Goal: Task Accomplishment & Management: Manage account settings

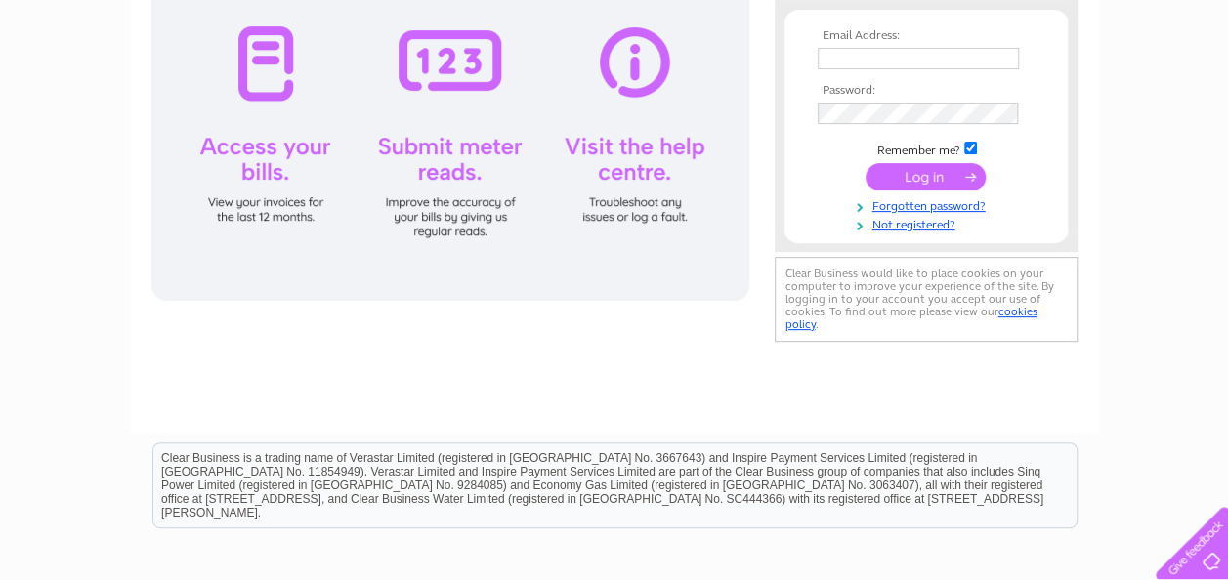
scroll to position [168, 0]
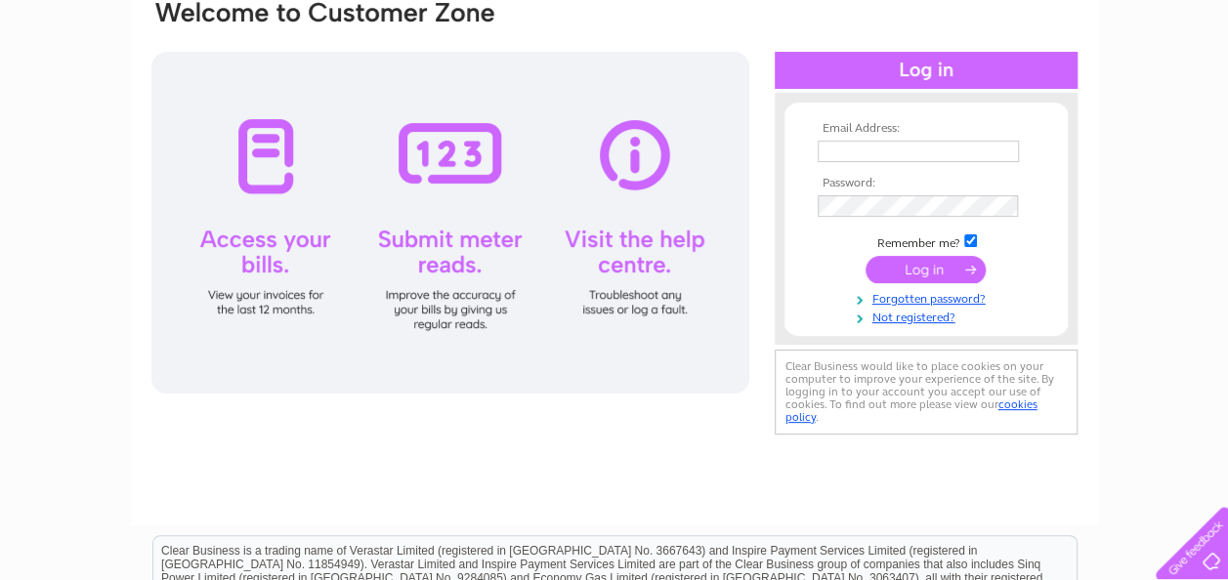
click at [830, 151] on input "text" at bounding box center [918, 151] width 201 height 21
type input "[EMAIL_ADDRESS][DOMAIN_NAME]"
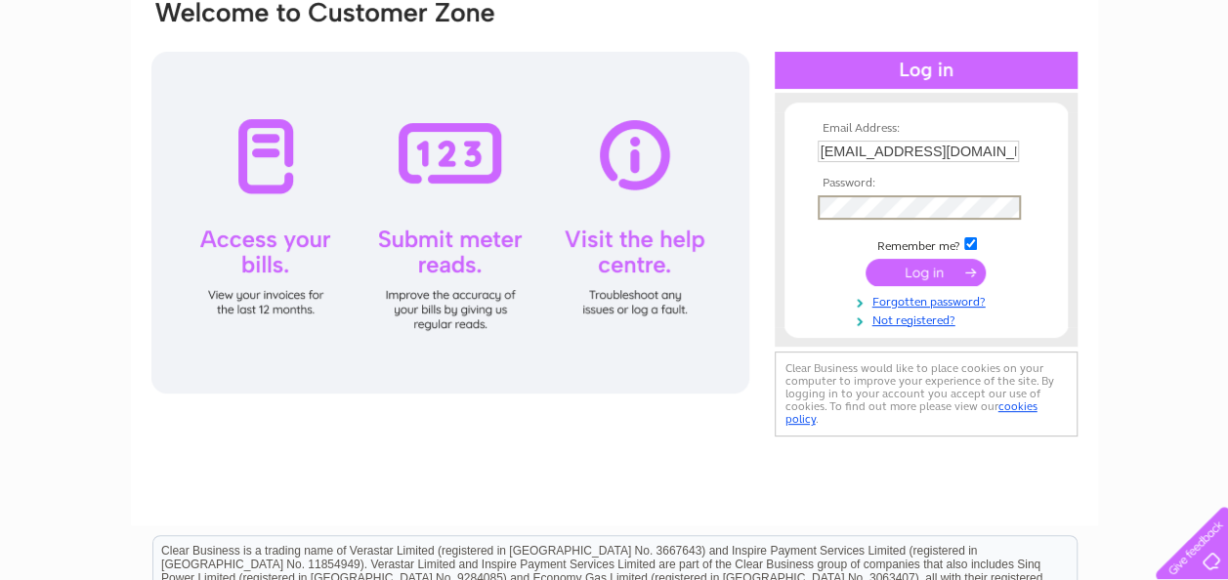
click at [865, 259] on input "submit" at bounding box center [925, 272] width 120 height 27
click at [917, 269] on input "submit" at bounding box center [925, 272] width 120 height 27
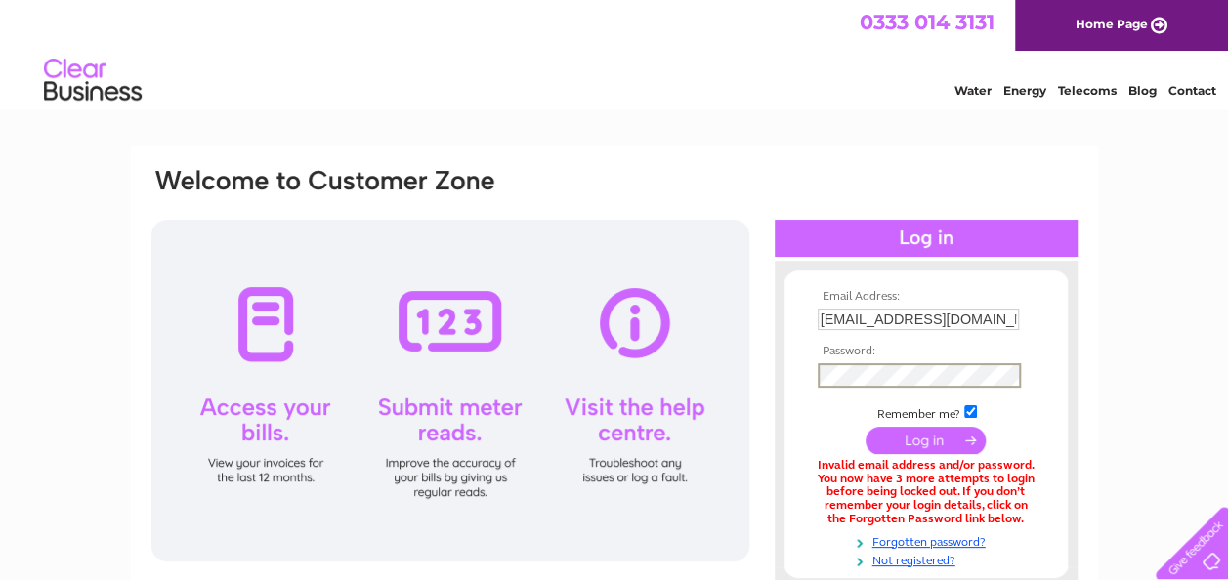
click at [865, 427] on input "submit" at bounding box center [925, 440] width 120 height 27
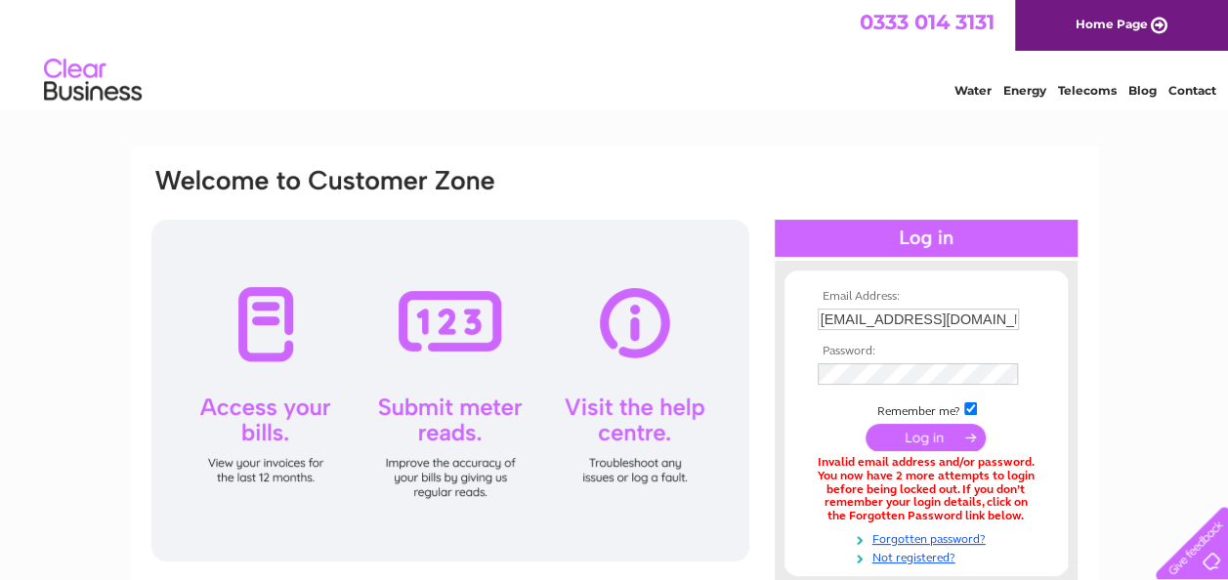
drag, startPoint x: 922, startPoint y: 441, endPoint x: 890, endPoint y: 423, distance: 36.7
click at [922, 441] on input "submit" at bounding box center [925, 437] width 120 height 27
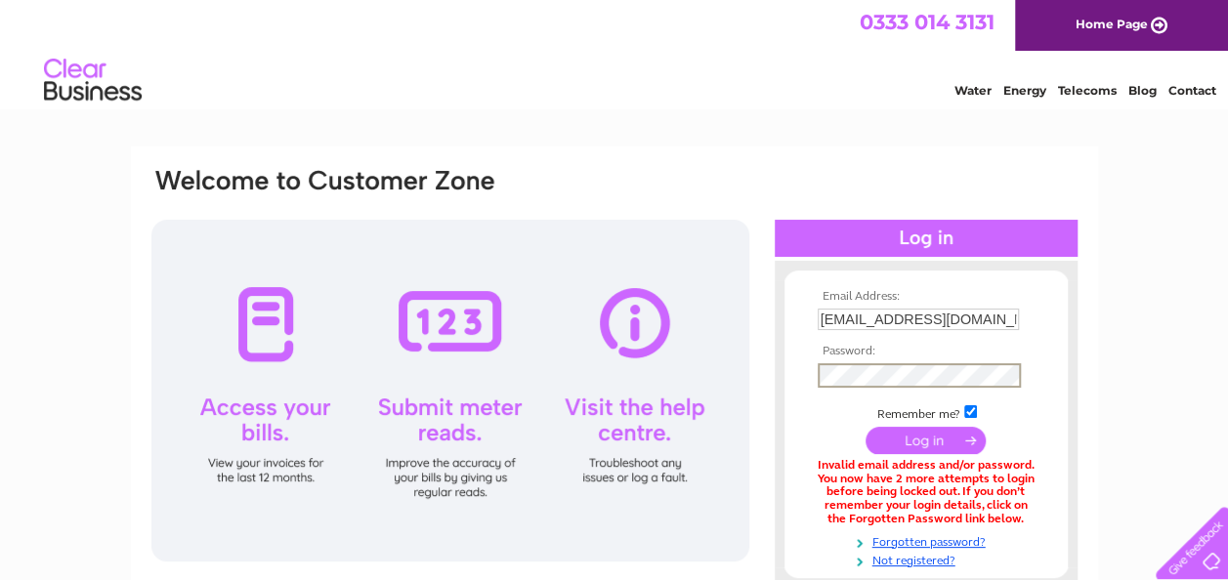
click at [865, 427] on input "submit" at bounding box center [925, 440] width 120 height 27
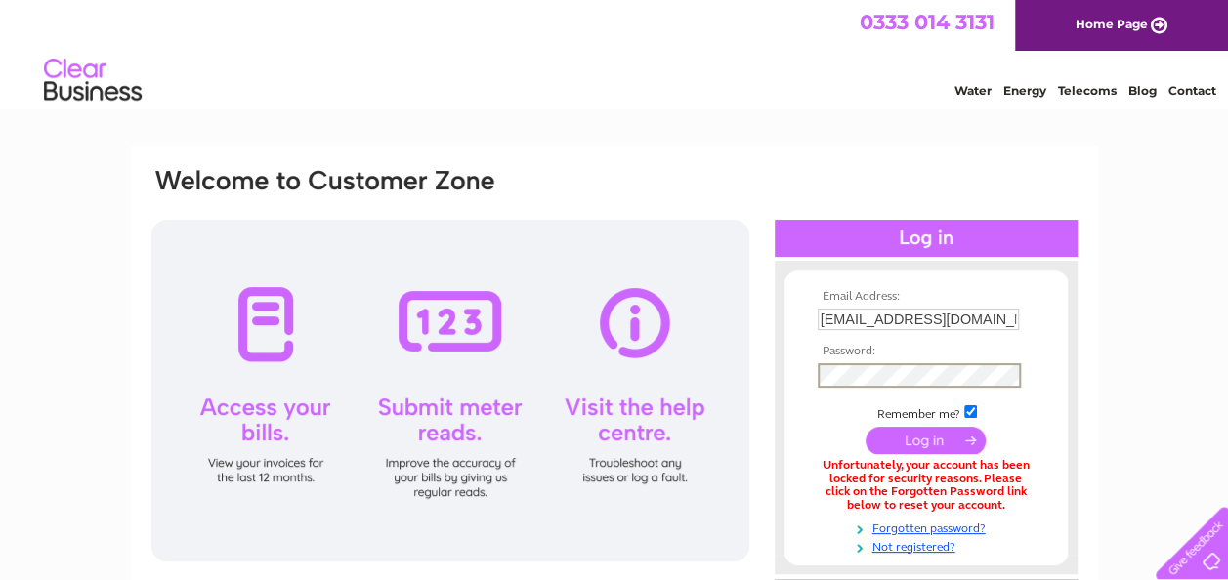
click at [865, 427] on input "submit" at bounding box center [925, 440] width 120 height 27
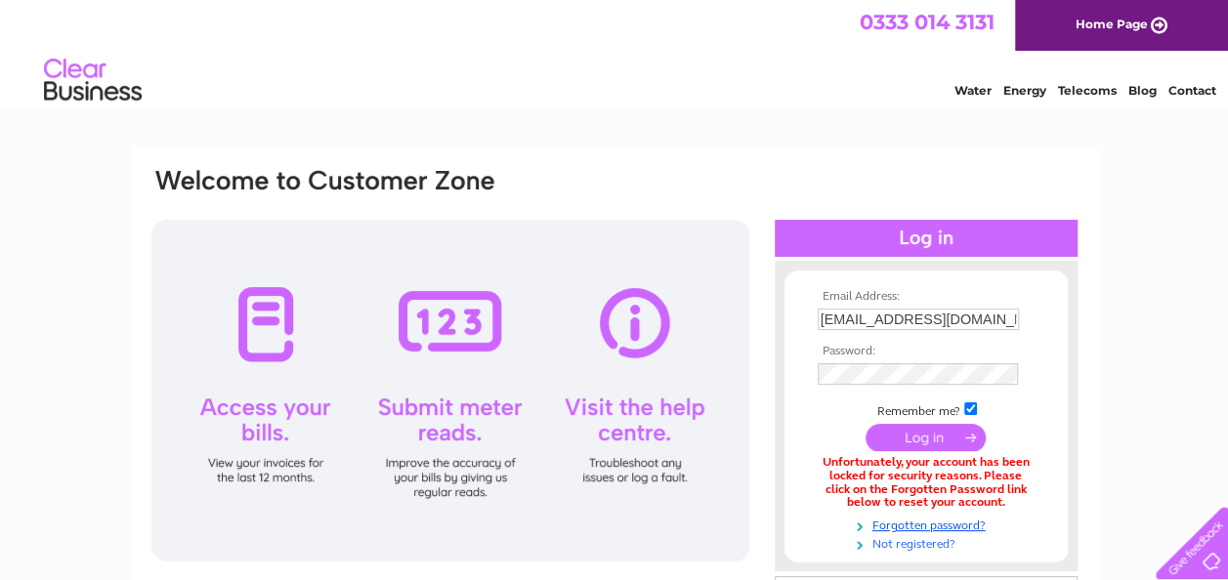
click at [899, 544] on link "Not registered?" at bounding box center [929, 542] width 222 height 19
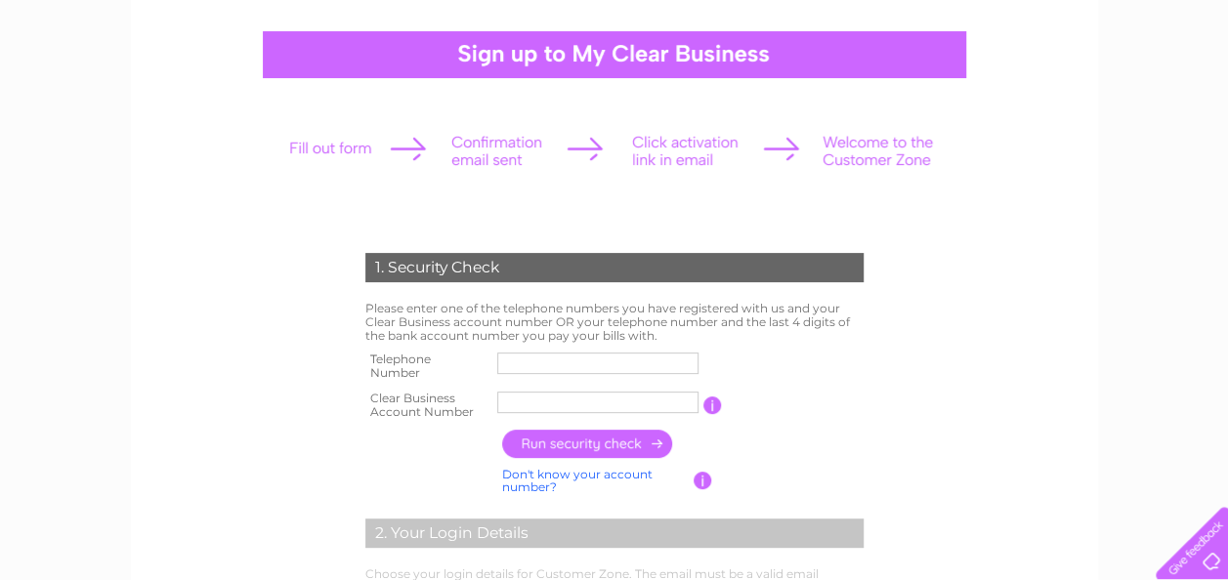
scroll to position [195, 0]
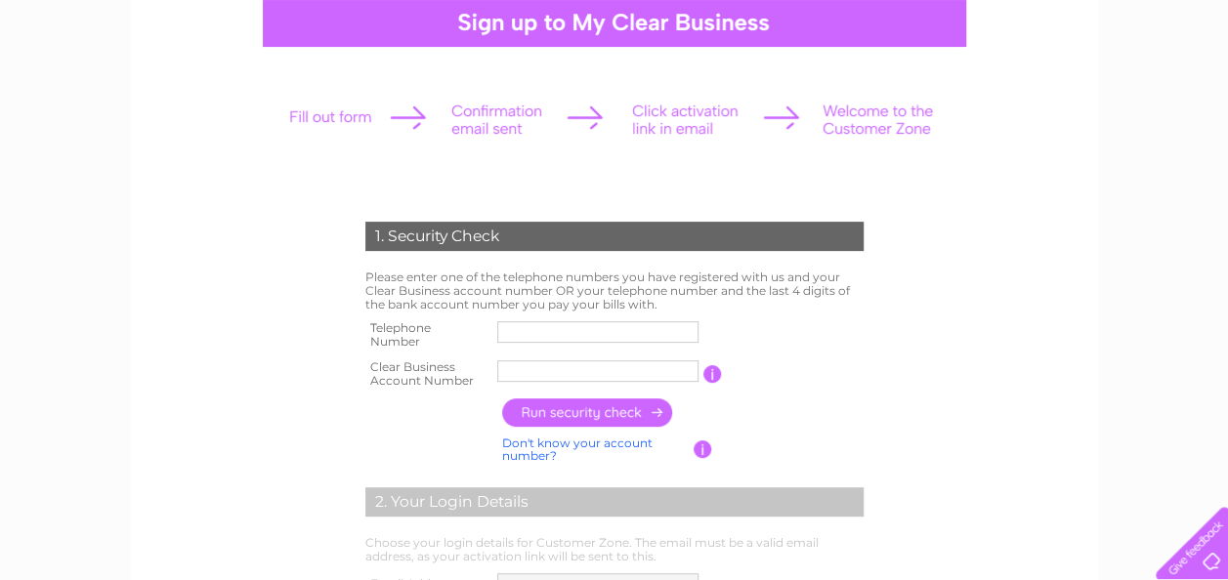
click at [510, 332] on input "text" at bounding box center [597, 331] width 201 height 21
click at [561, 326] on input "text" at bounding box center [598, 331] width 203 height 23
click at [408, 356] on th "Clear Business Account Number" at bounding box center [426, 374] width 133 height 39
click at [375, 374] on th "Clear Business Account Number" at bounding box center [426, 374] width 133 height 39
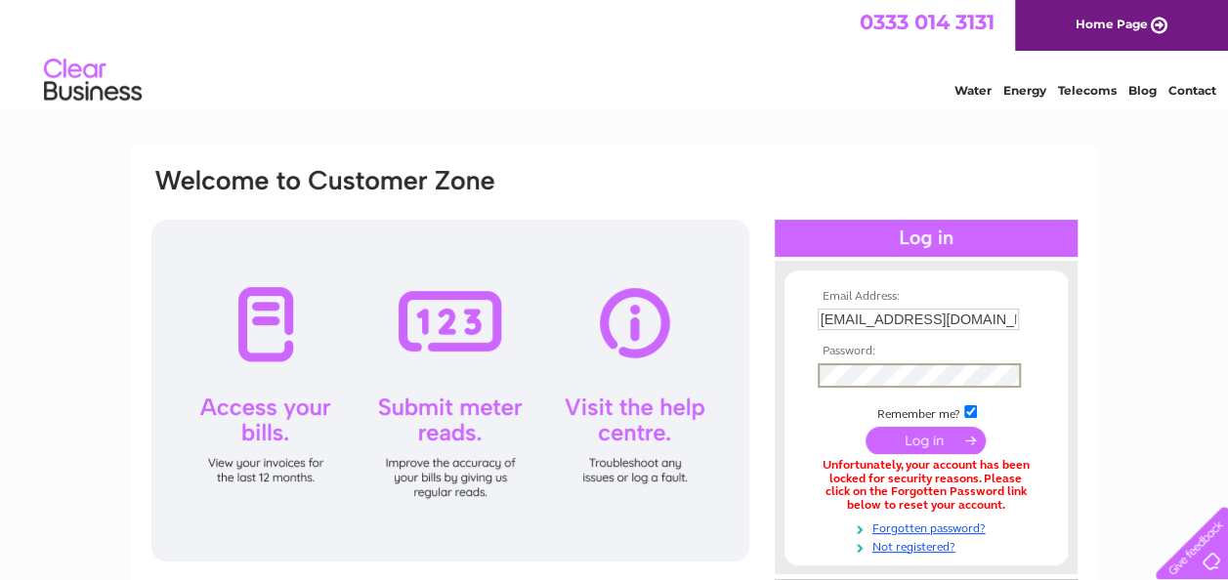
click at [865, 427] on input "submit" at bounding box center [925, 440] width 120 height 27
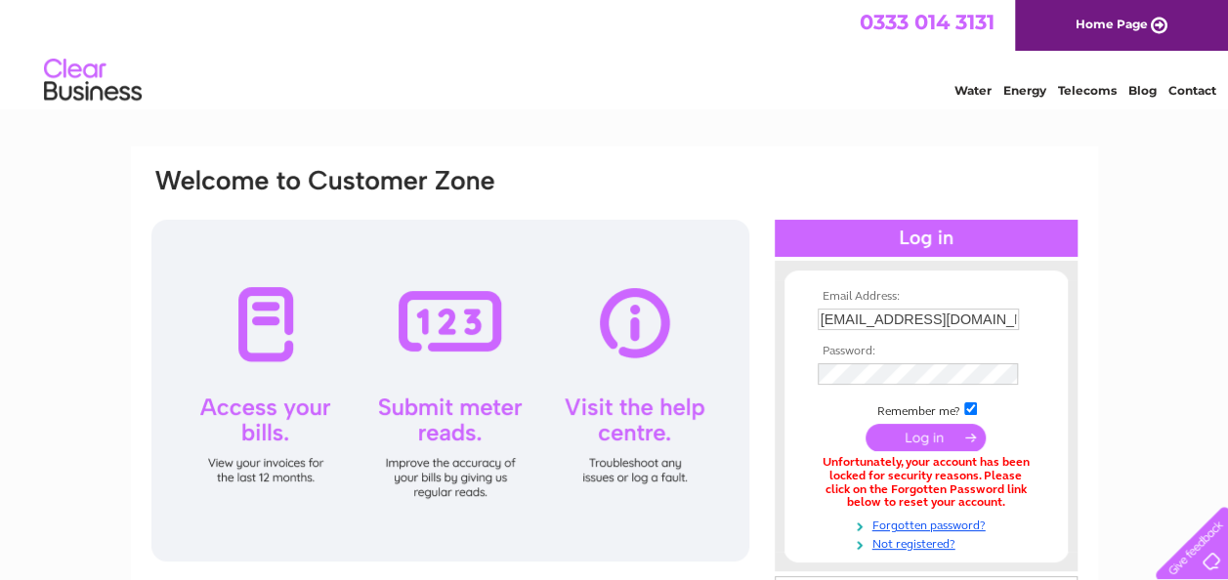
click at [910, 436] on input "submit" at bounding box center [925, 437] width 120 height 27
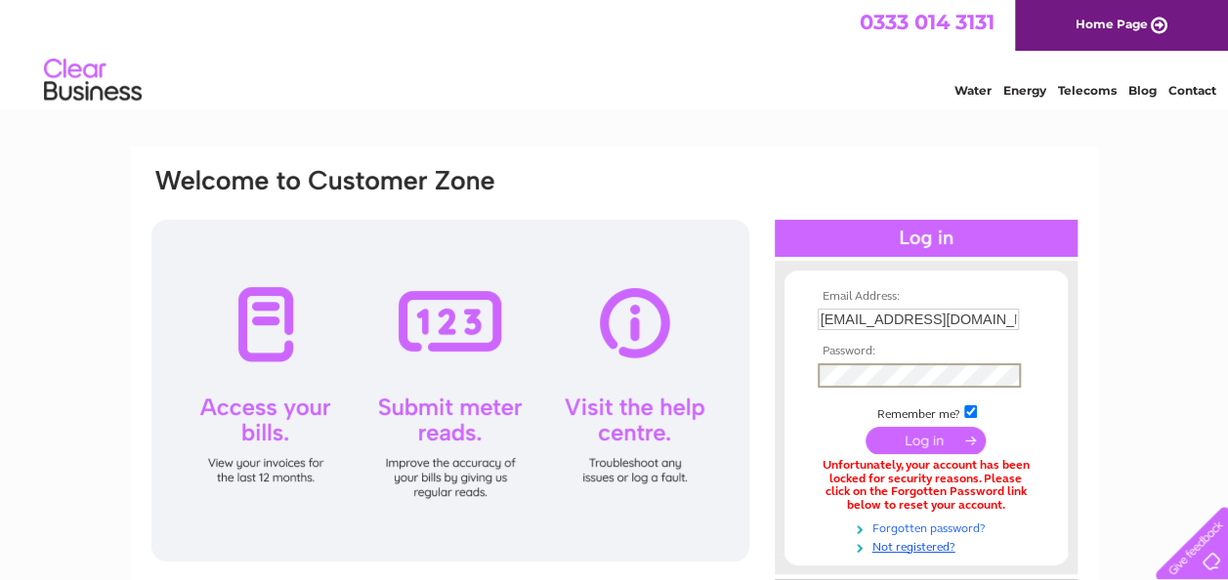
click at [940, 527] on link "Forgotten password?" at bounding box center [929, 527] width 222 height 19
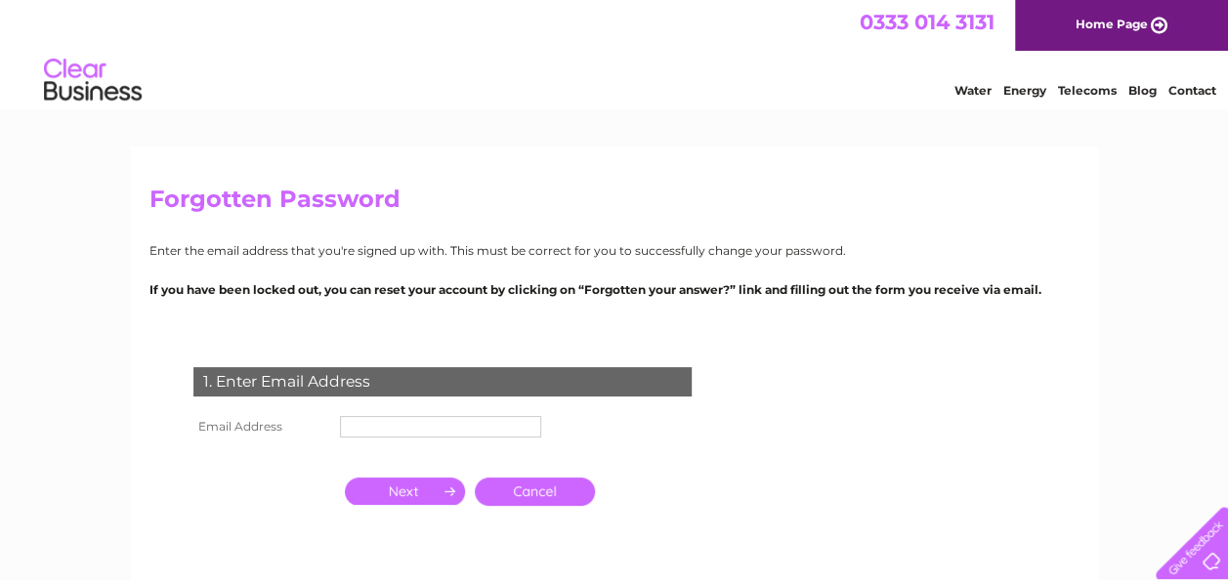
click at [274, 426] on th "Email Address" at bounding box center [262, 426] width 147 height 31
click at [365, 429] on input "text" at bounding box center [440, 426] width 201 height 21
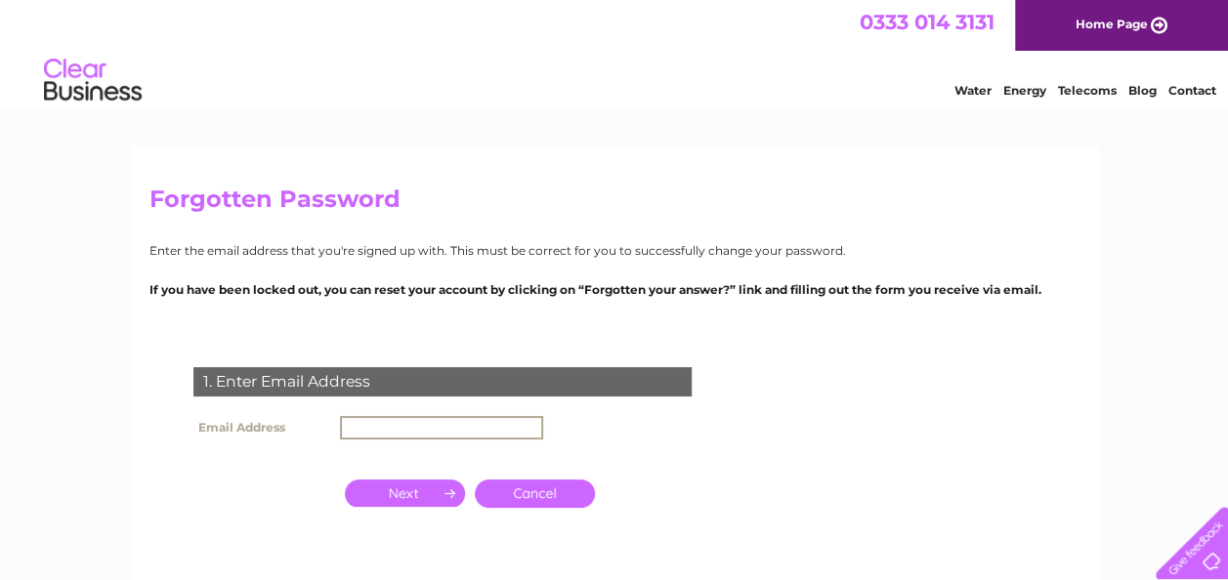
type input "ayrforehillbc@outlook.com"
click at [428, 489] on input "button" at bounding box center [405, 493] width 120 height 27
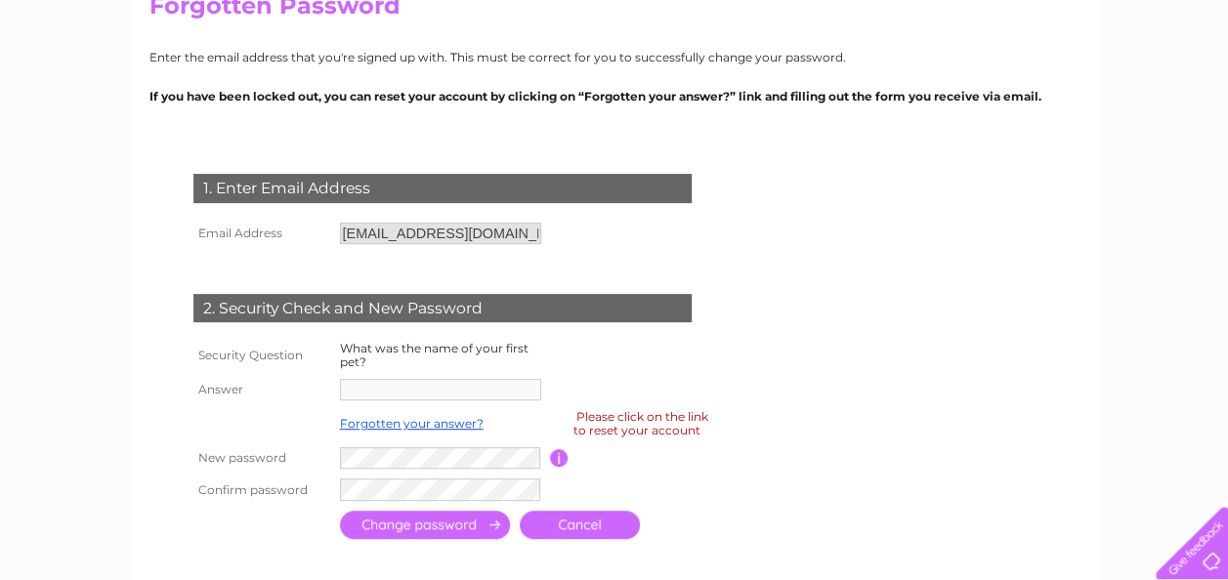
scroll to position [195, 0]
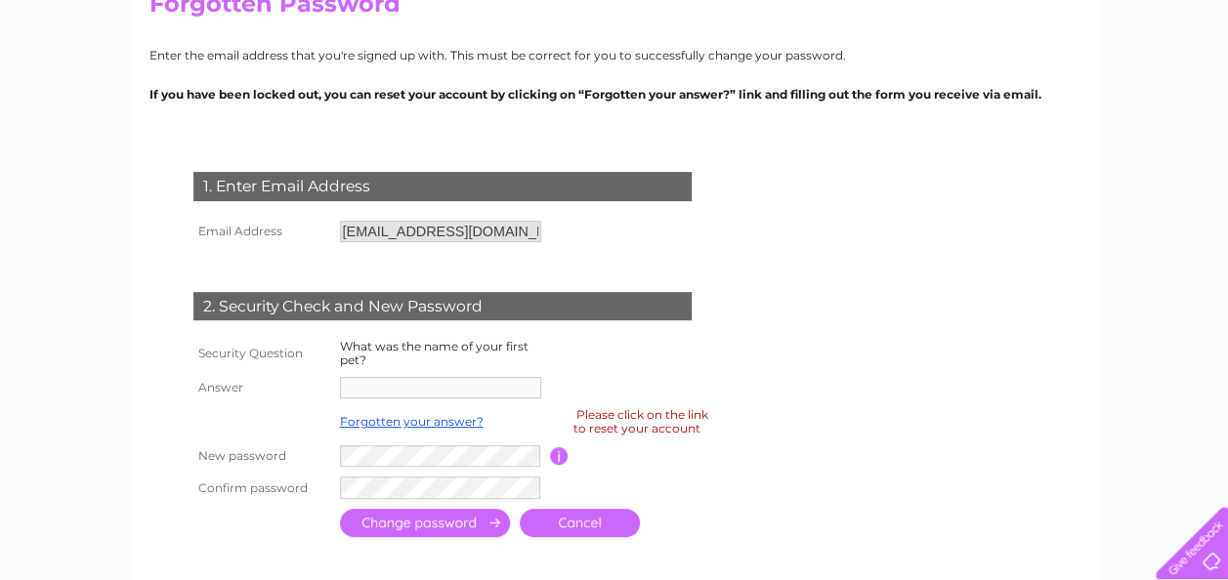
click at [642, 430] on div "Please click on the link to reset your account" at bounding box center [640, 421] width 135 height 34
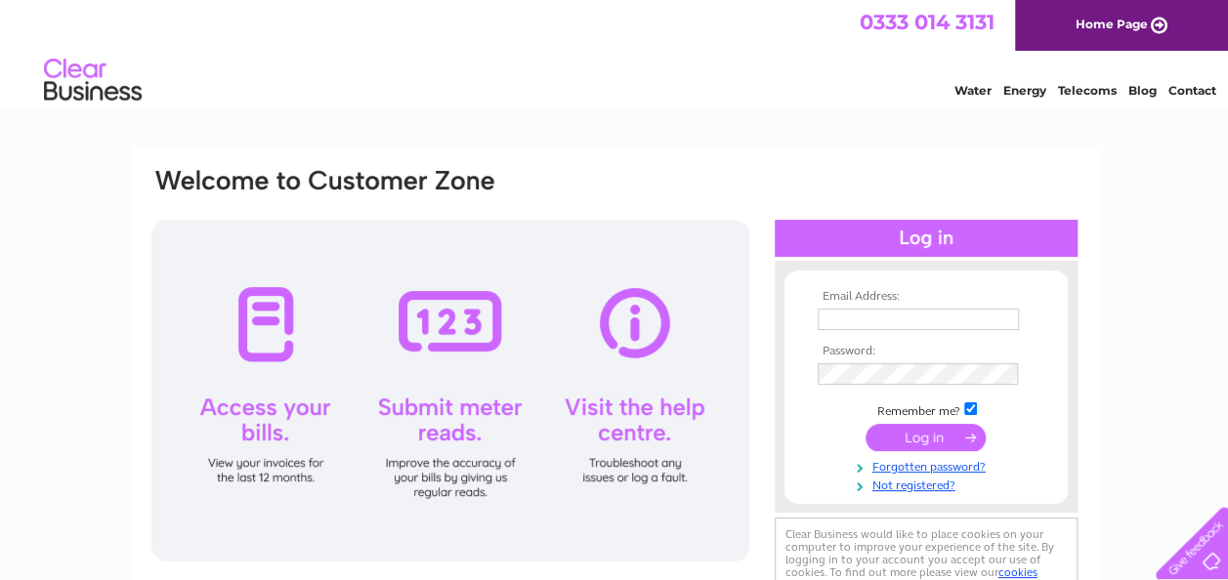
click at [840, 313] on input "text" at bounding box center [918, 319] width 201 height 21
type input "[EMAIL_ADDRESS][DOMAIN_NAME]"
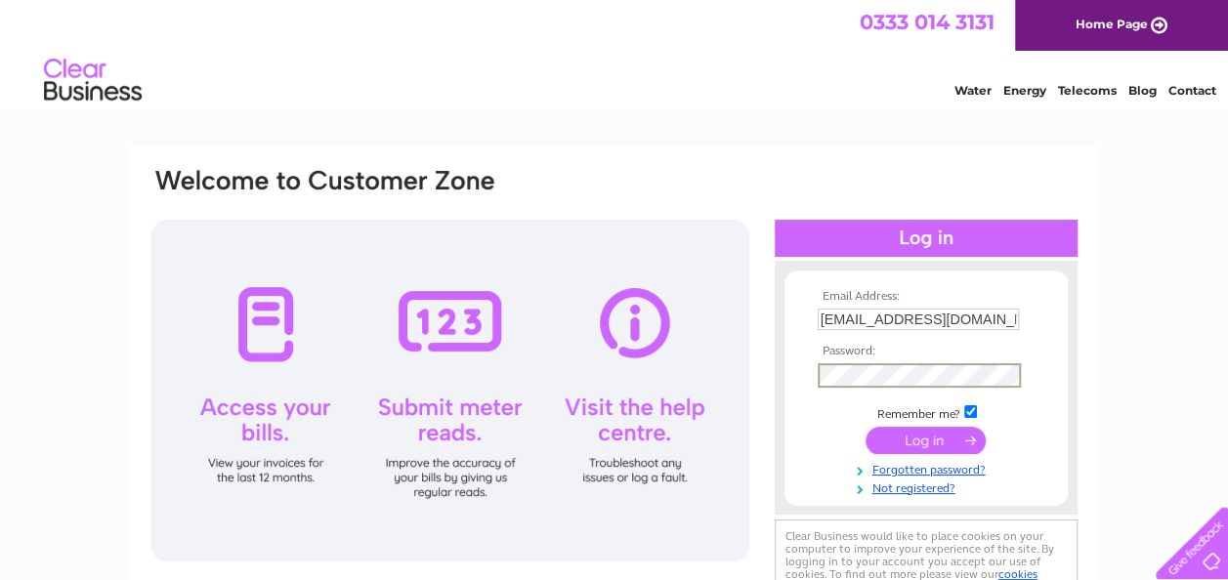
click at [897, 434] on input "submit" at bounding box center [925, 440] width 120 height 27
